Goal: Transaction & Acquisition: Subscribe to service/newsletter

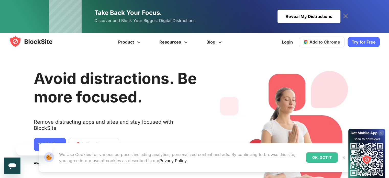
scroll to position [44, 0]
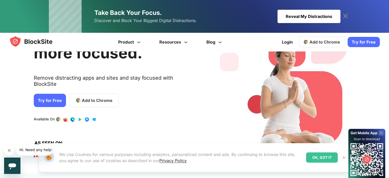
click at [52, 94] on link "Try for Free" at bounding box center [50, 100] width 32 height 13
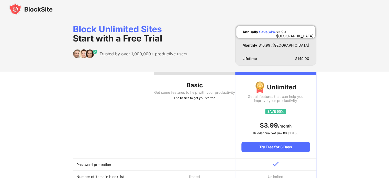
click at [195, 134] on th "Basic Get some features to help with your productivity The basics to get you st…" at bounding box center [194, 115] width 81 height 86
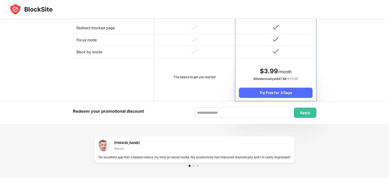
scroll to position [255, 0]
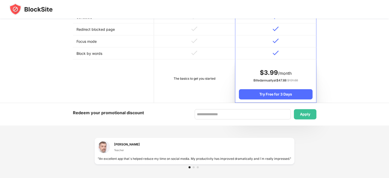
click at [202, 100] on td "The basics to get you started" at bounding box center [194, 80] width 81 height 43
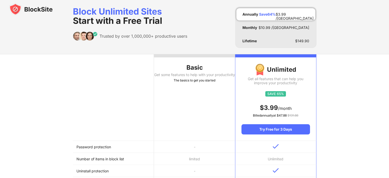
scroll to position [0, 0]
